Goal: Task Accomplishment & Management: Use online tool/utility

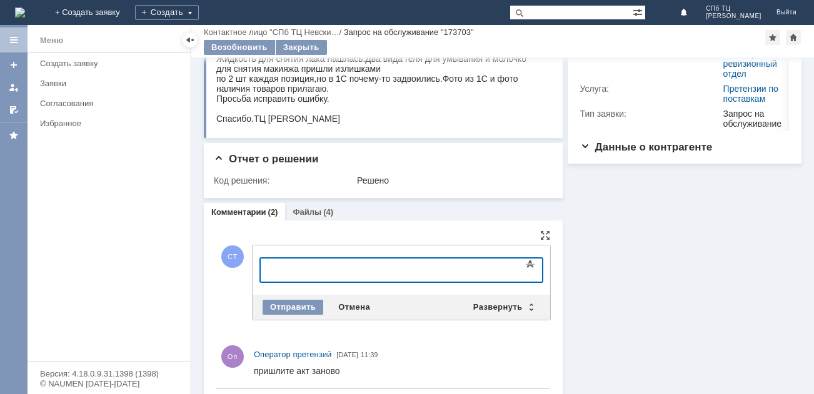
scroll to position [125, 0]
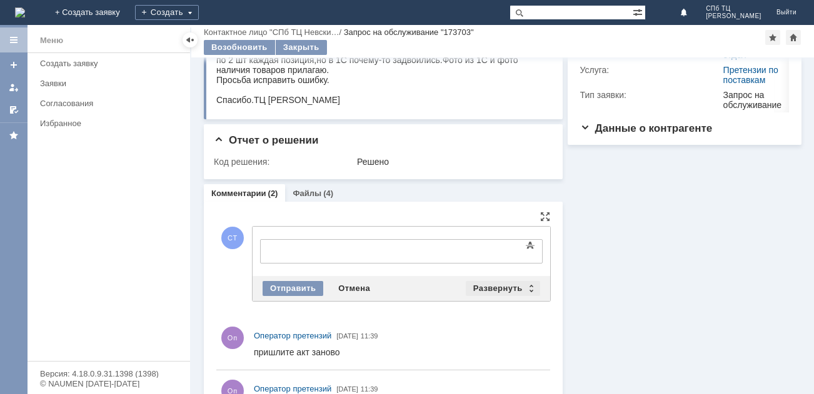
click at [499, 286] on div "Развернуть" at bounding box center [503, 288] width 74 height 15
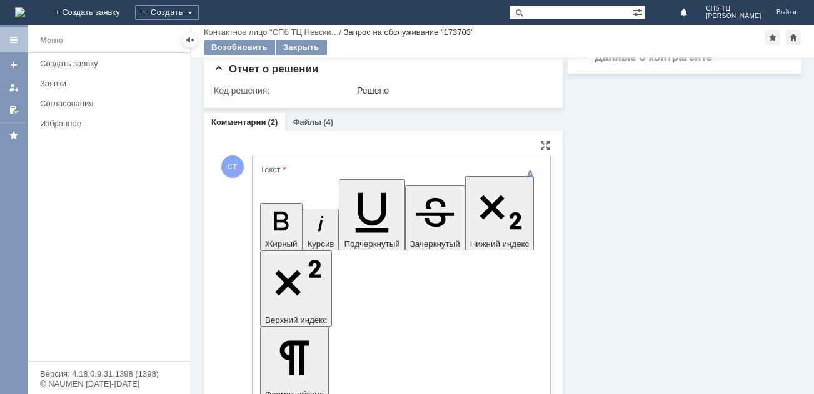
scroll to position [250, 0]
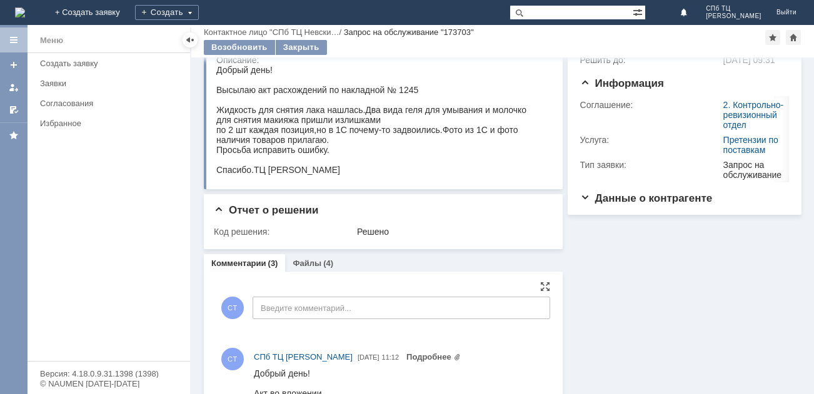
scroll to position [16, 0]
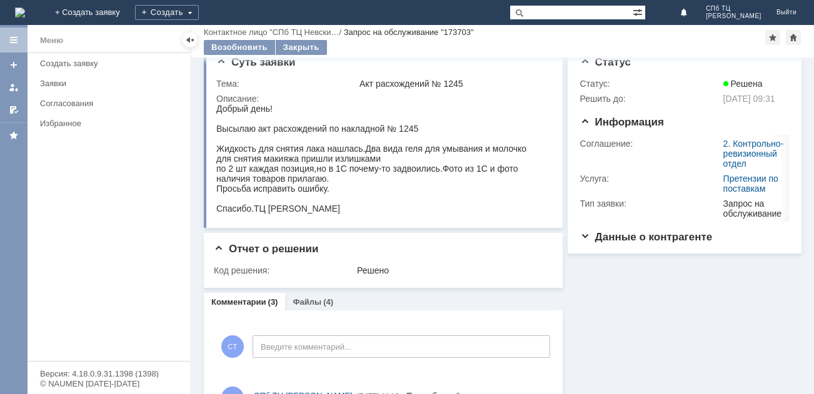
click at [257, 304] on link "Комментарии" at bounding box center [238, 301] width 55 height 9
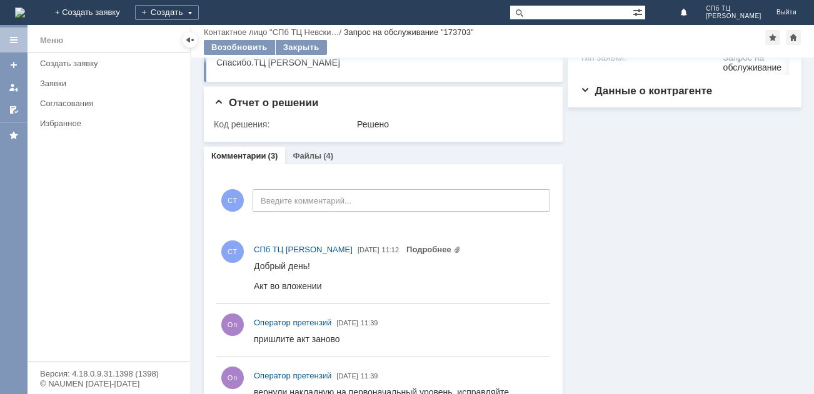
scroll to position [204, 0]
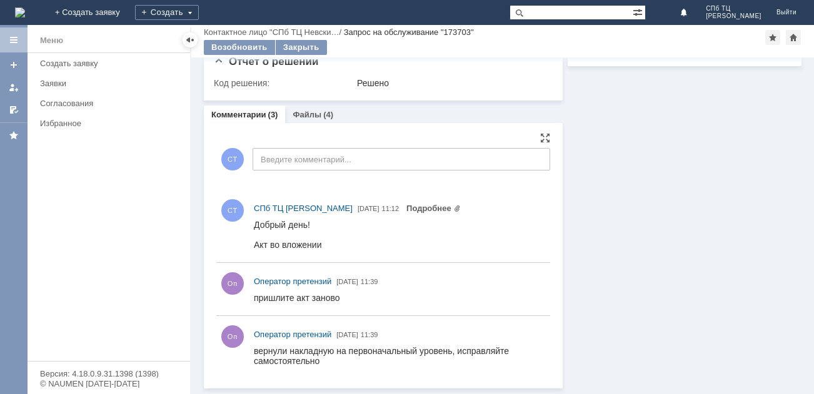
click at [286, 234] on div at bounding box center [287, 235] width 67 height 10
click at [345, 244] on html "Добрый день! Акт во вложении" at bounding box center [396, 235] width 285 height 30
click at [507, 243] on html "Добрый день! Акт во вложении" at bounding box center [396, 235] width 285 height 30
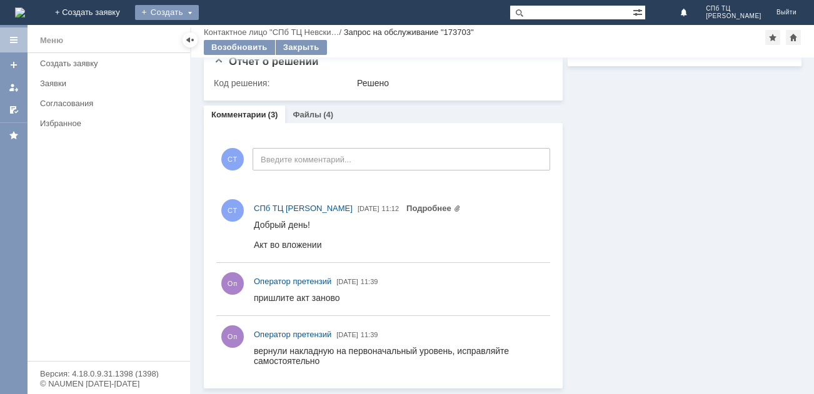
click at [199, 14] on div "Создать" at bounding box center [167, 12] width 64 height 15
click at [127, 15] on link "+ Создать заявку" at bounding box center [87, 12] width 80 height 25
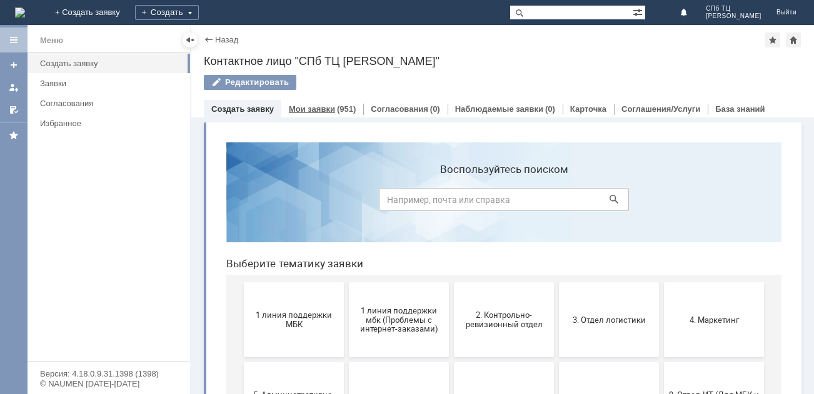
click at [330, 102] on div "Мои заявки (951)" at bounding box center [322, 109] width 82 height 18
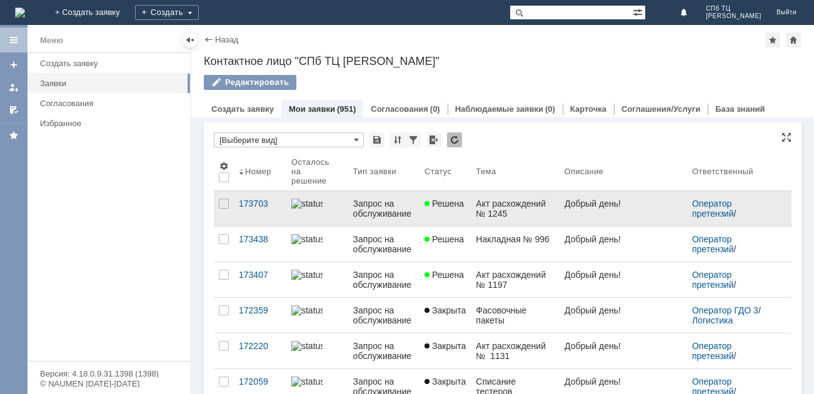
click at [495, 211] on div "Акт расхождений № 1245" at bounding box center [515, 209] width 78 height 20
click at [495, 211] on div "Назад | Контактное лицо "СПб ТЦ [PERSON_NAME]" Контактное лицо "СПб ТЦ [PERSON_…" at bounding box center [502, 209] width 622 height 369
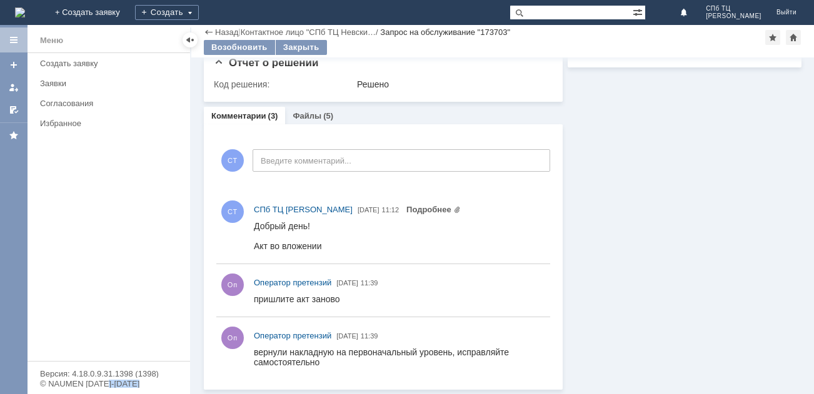
scroll to position [204, 0]
click at [406, 207] on link "Подробнее" at bounding box center [433, 208] width 54 height 9
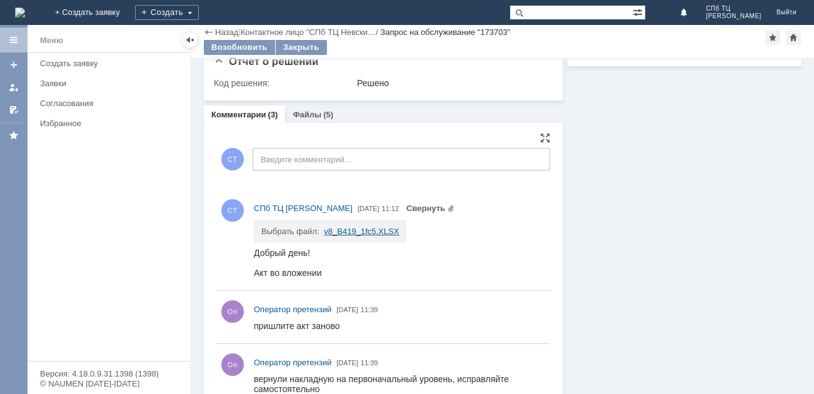
click at [347, 233] on link "v8_B419_1fc5.XLSX" at bounding box center [361, 231] width 75 height 9
click at [418, 277] on html "Добрый день! Акт во вложении" at bounding box center [396, 263] width 285 height 30
click at [431, 267] on html "Добрый день! Акт во вложении" at bounding box center [396, 263] width 285 height 30
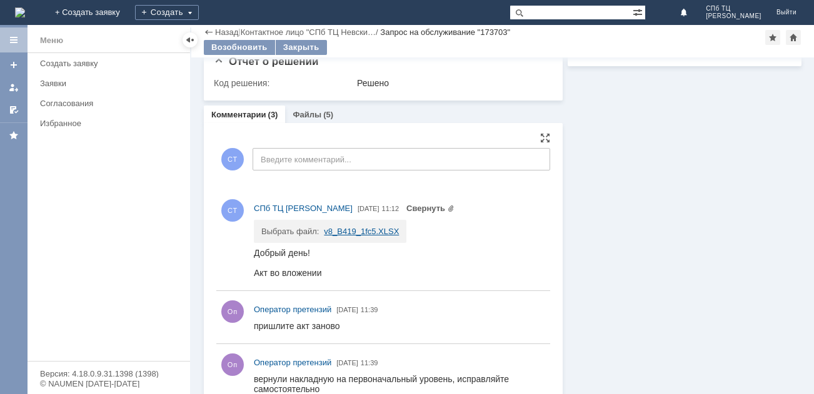
click at [370, 234] on link "v8_B419_1fc5.XLSX" at bounding box center [361, 231] width 75 height 9
click at [339, 274] on html "Добрый день! Акт во вложении" at bounding box center [396, 263] width 285 height 30
click at [381, 86] on div "Решено" at bounding box center [451, 83] width 189 height 10
